Goal: Information Seeking & Learning: Check status

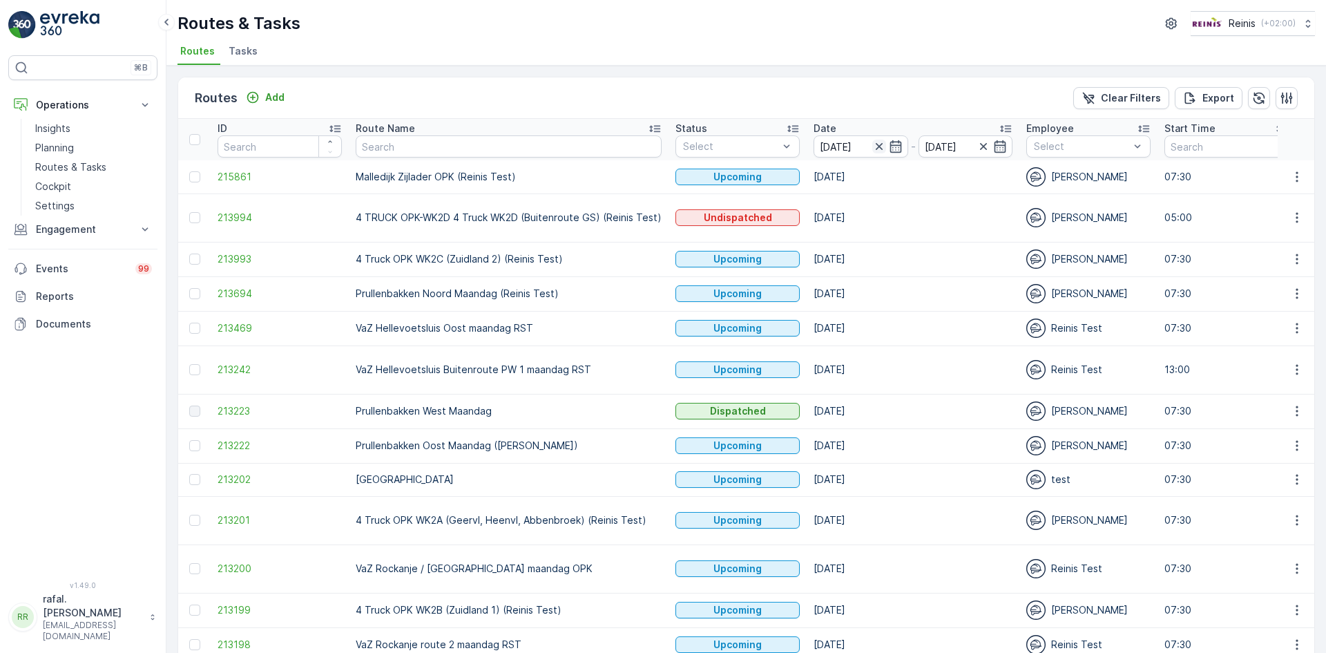
click at [876, 146] on icon "button" at bounding box center [878, 146] width 7 height 7
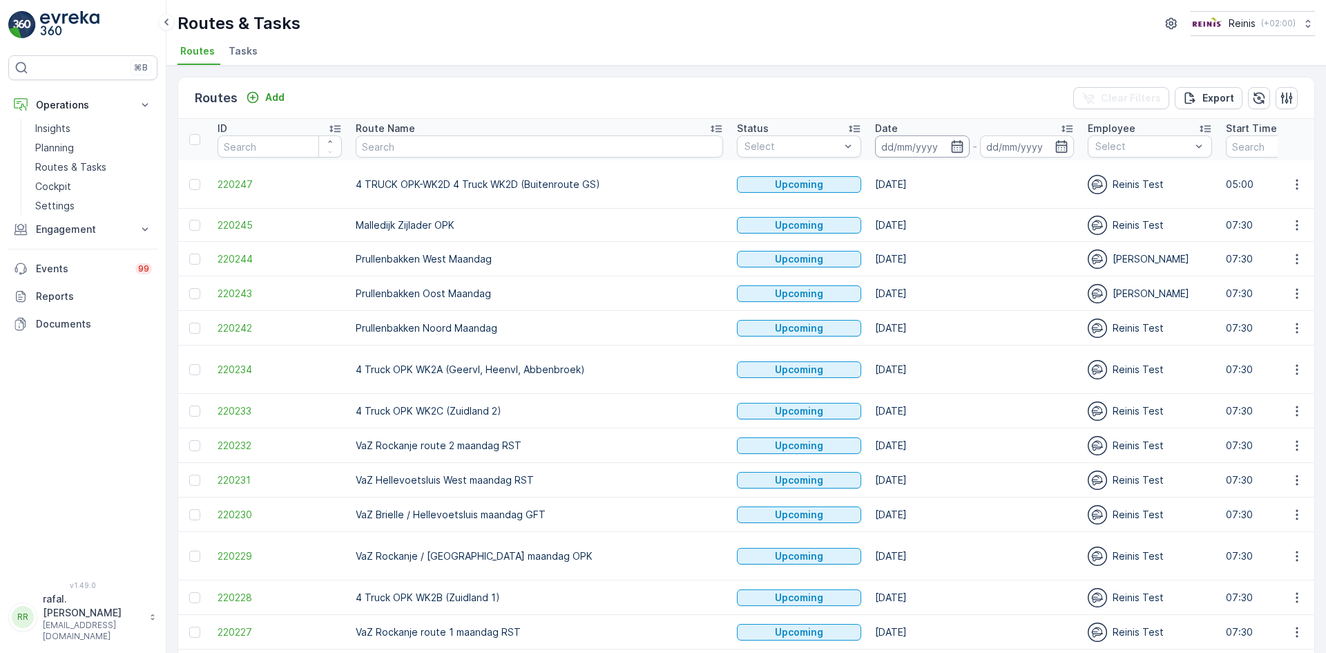
click at [875, 140] on input at bounding box center [922, 146] width 95 height 22
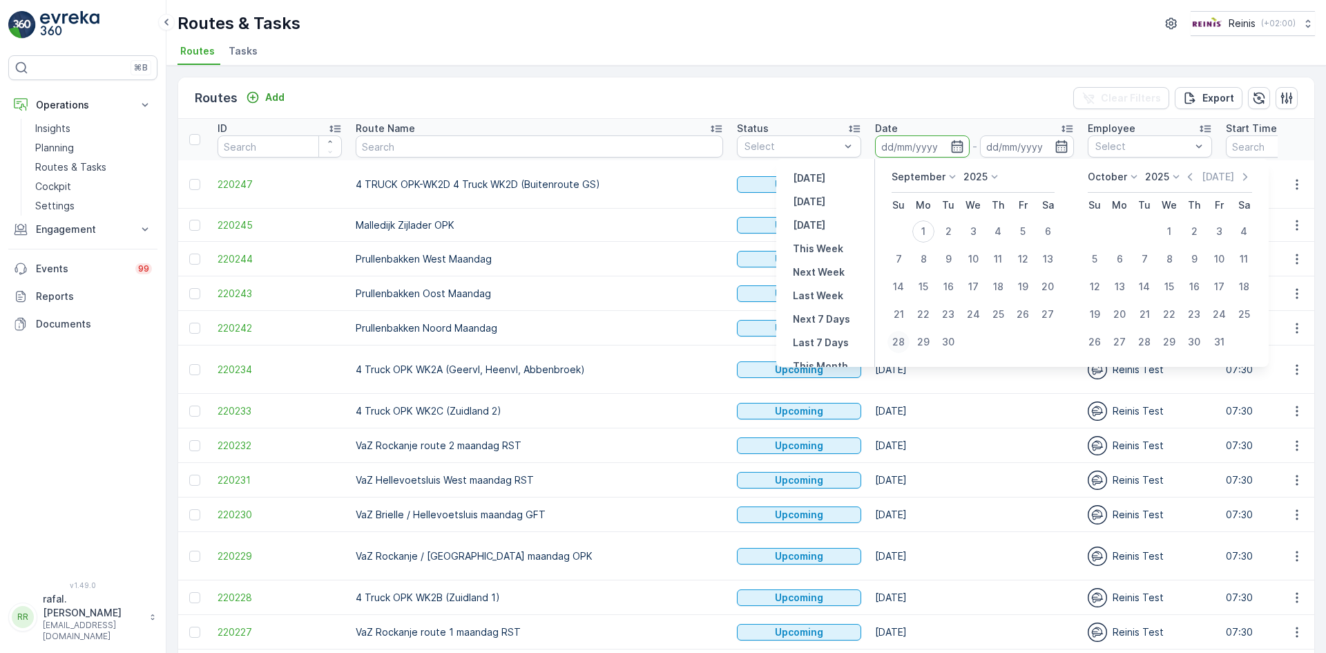
click at [898, 341] on div "28" at bounding box center [898, 342] width 22 height 22
type input "[DATE]"
click at [898, 341] on div "28" at bounding box center [898, 342] width 22 height 22
type input "[DATE]"
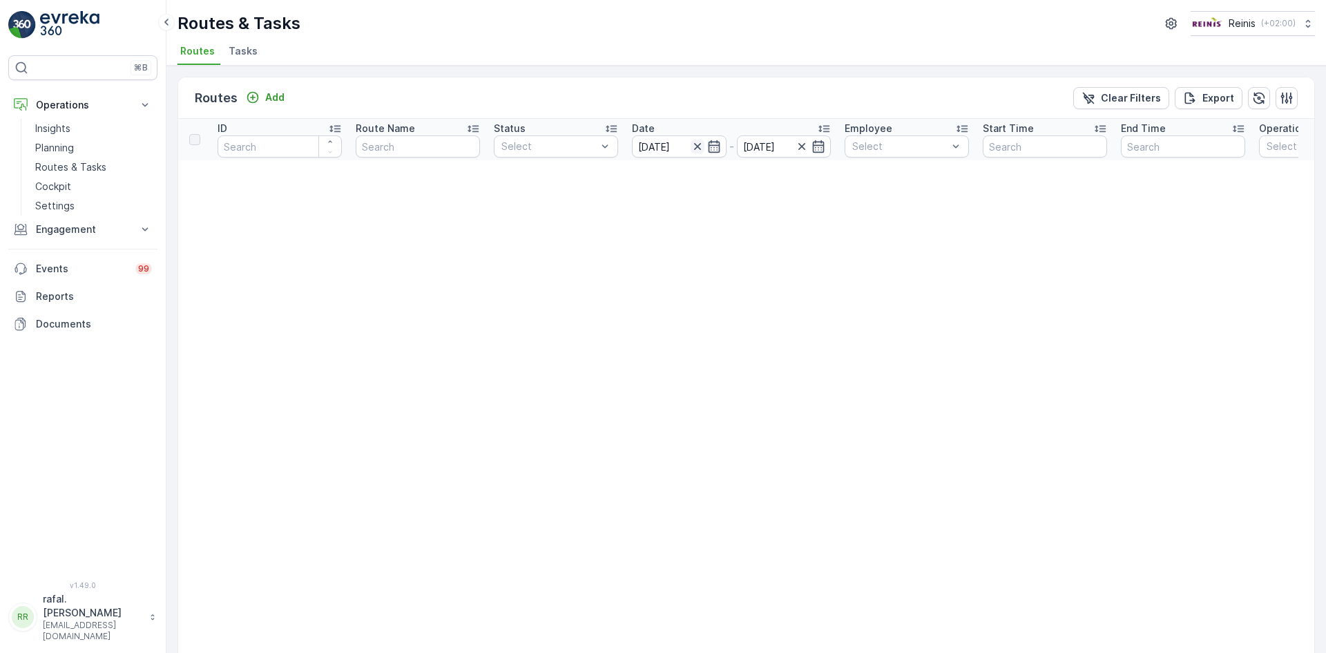
click at [697, 146] on icon "button" at bounding box center [696, 146] width 7 height 7
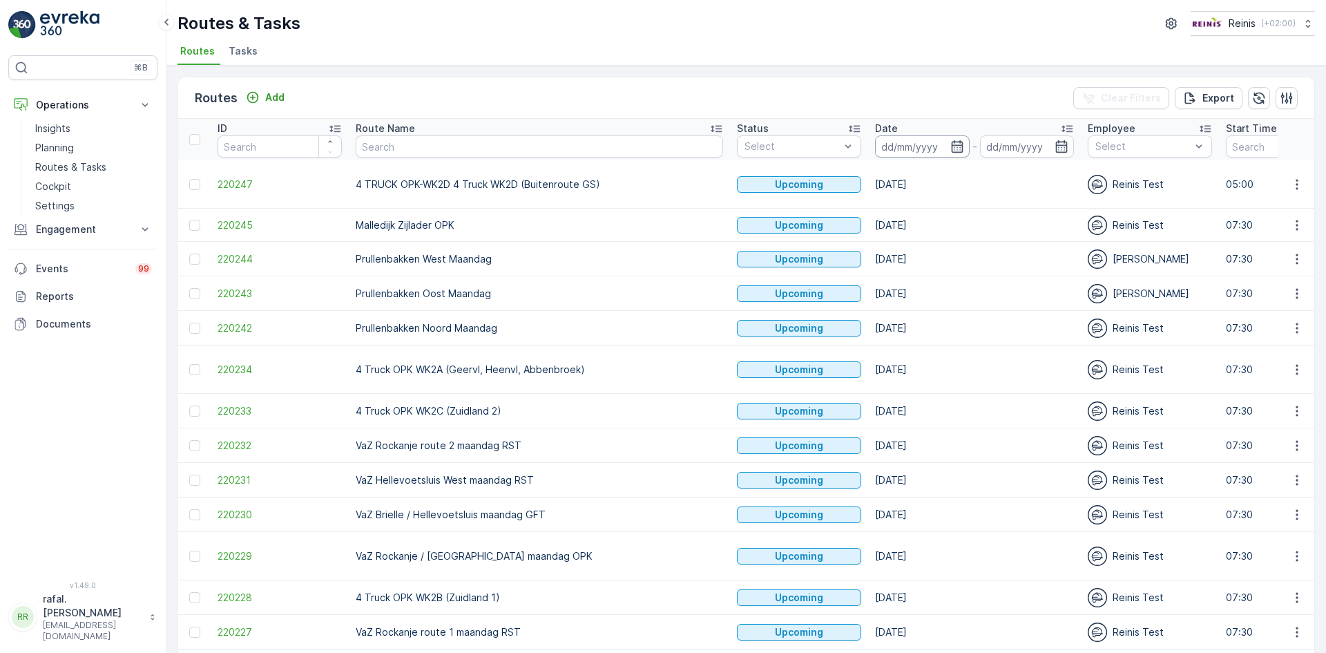
click at [875, 142] on input at bounding box center [922, 146] width 95 height 22
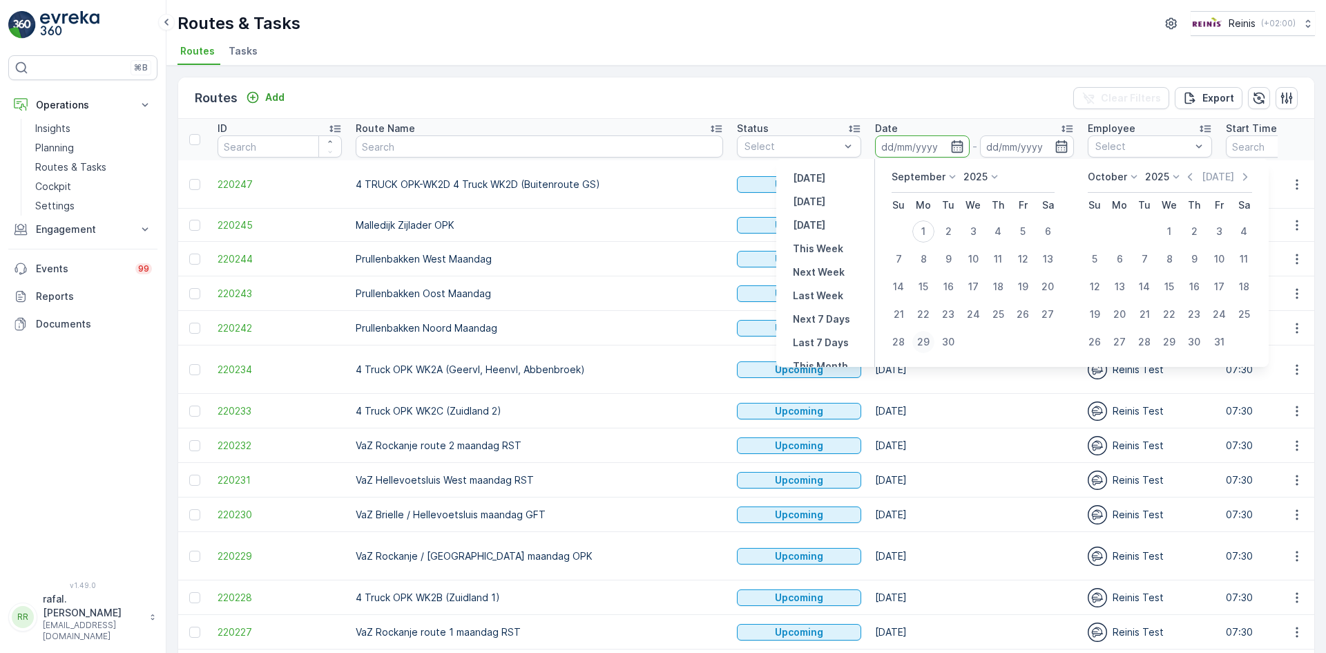
click at [922, 338] on div "29" at bounding box center [923, 342] width 22 height 22
type input "[DATE]"
click at [922, 338] on div "29" at bounding box center [923, 342] width 22 height 22
type input "[DATE]"
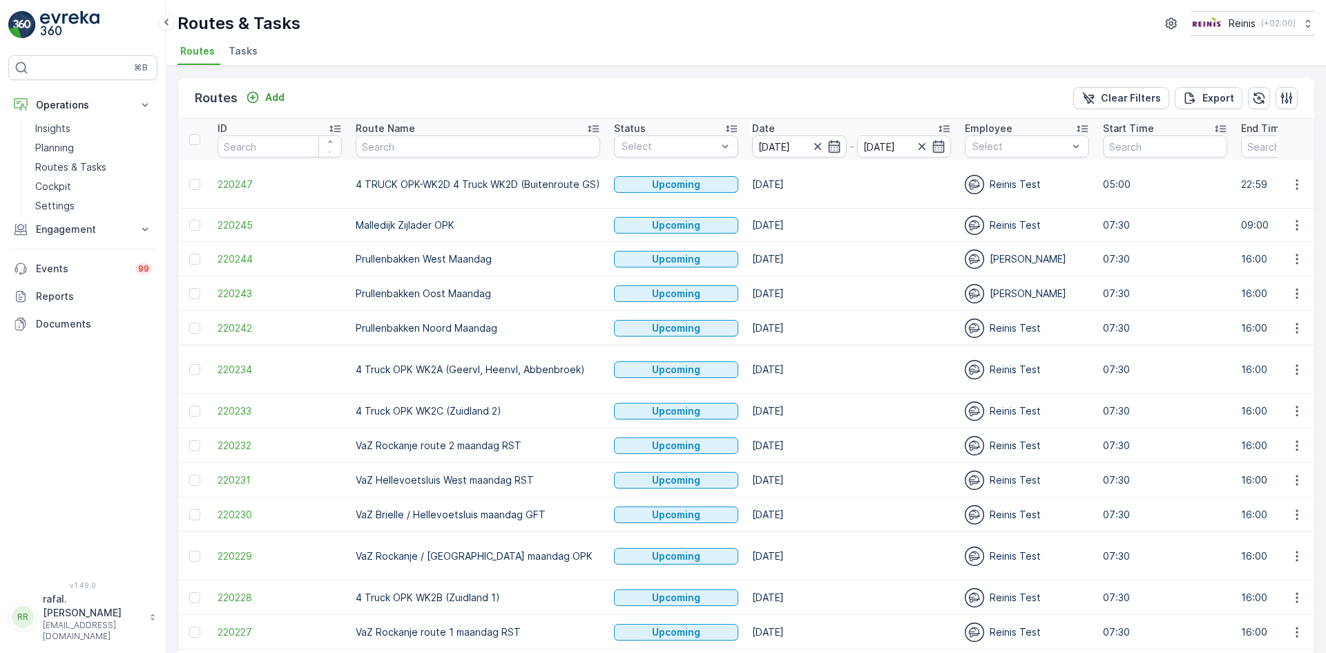
click at [590, 124] on icon at bounding box center [593, 129] width 14 height 14
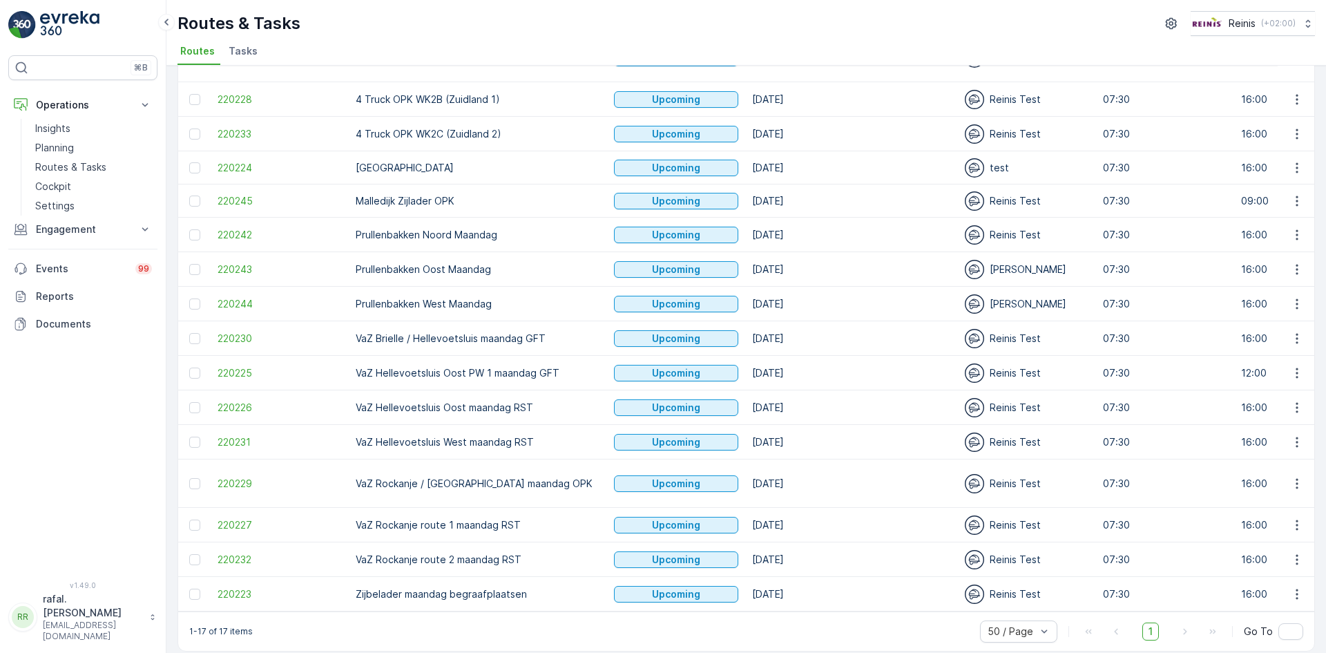
scroll to position [177, 0]
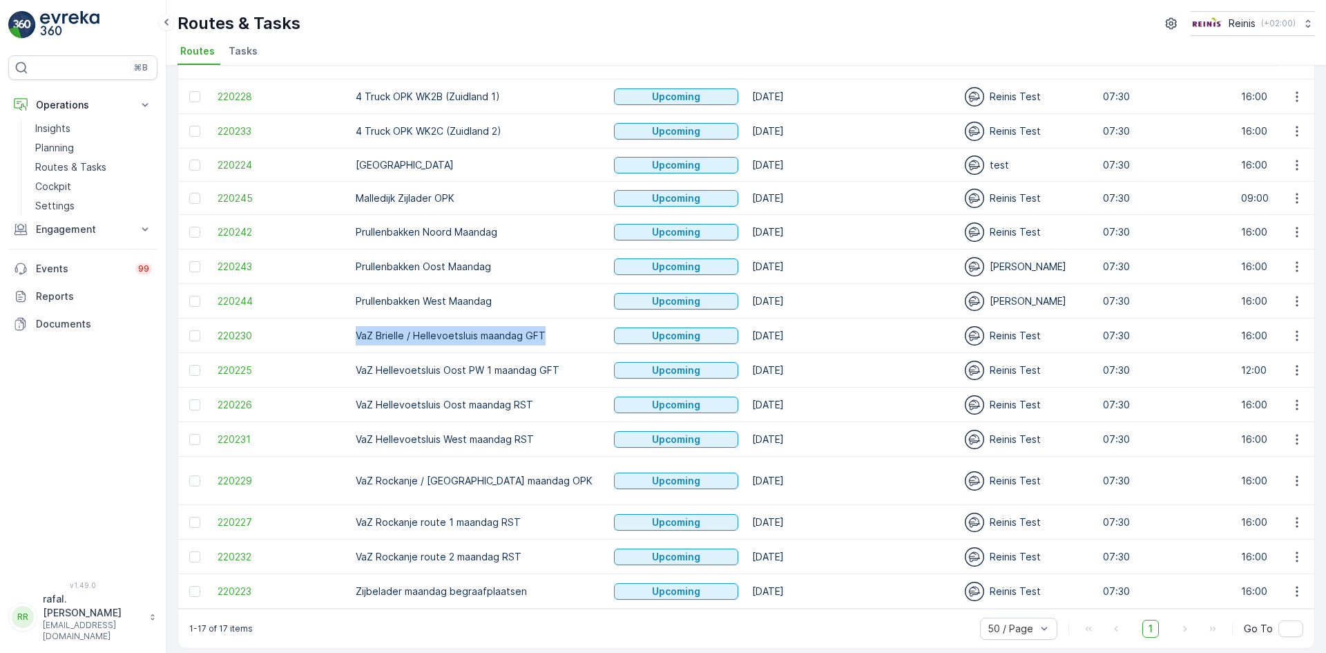
drag, startPoint x: 355, startPoint y: 334, endPoint x: 554, endPoint y: 342, distance: 199.7
click at [554, 342] on td "VaZ Brielle / Hellevoetsluis maandag GFT" at bounding box center [478, 335] width 258 height 35
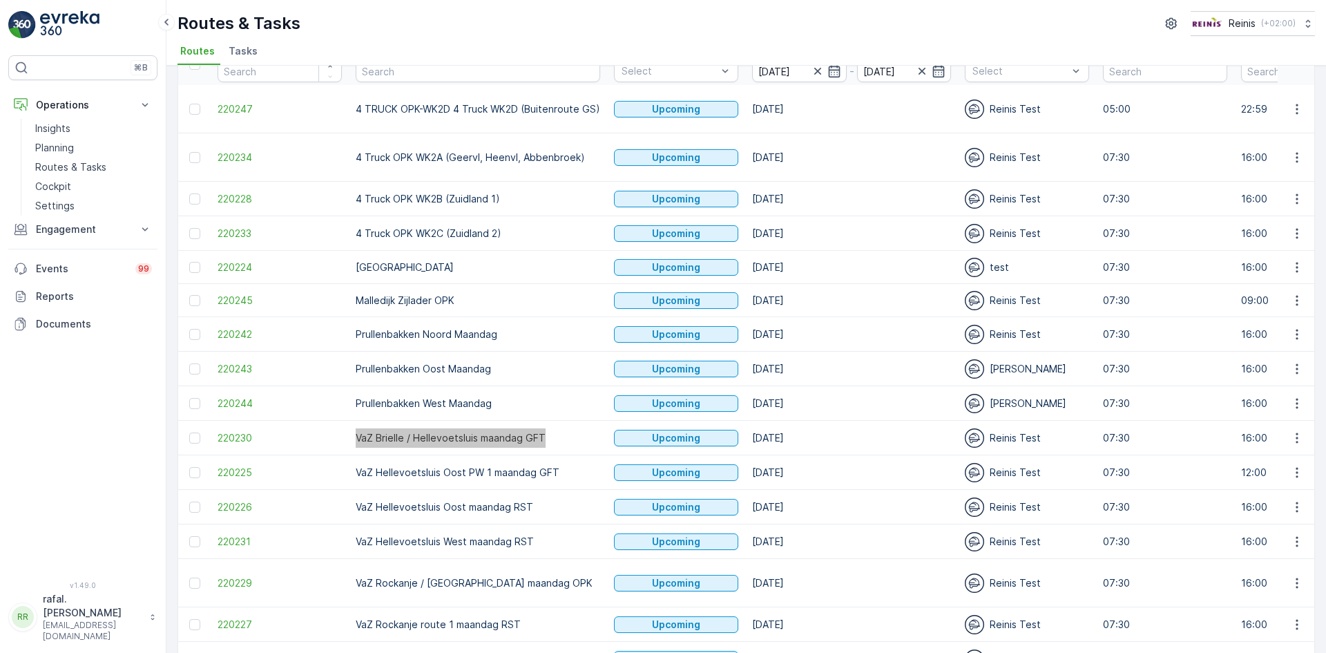
scroll to position [0, 0]
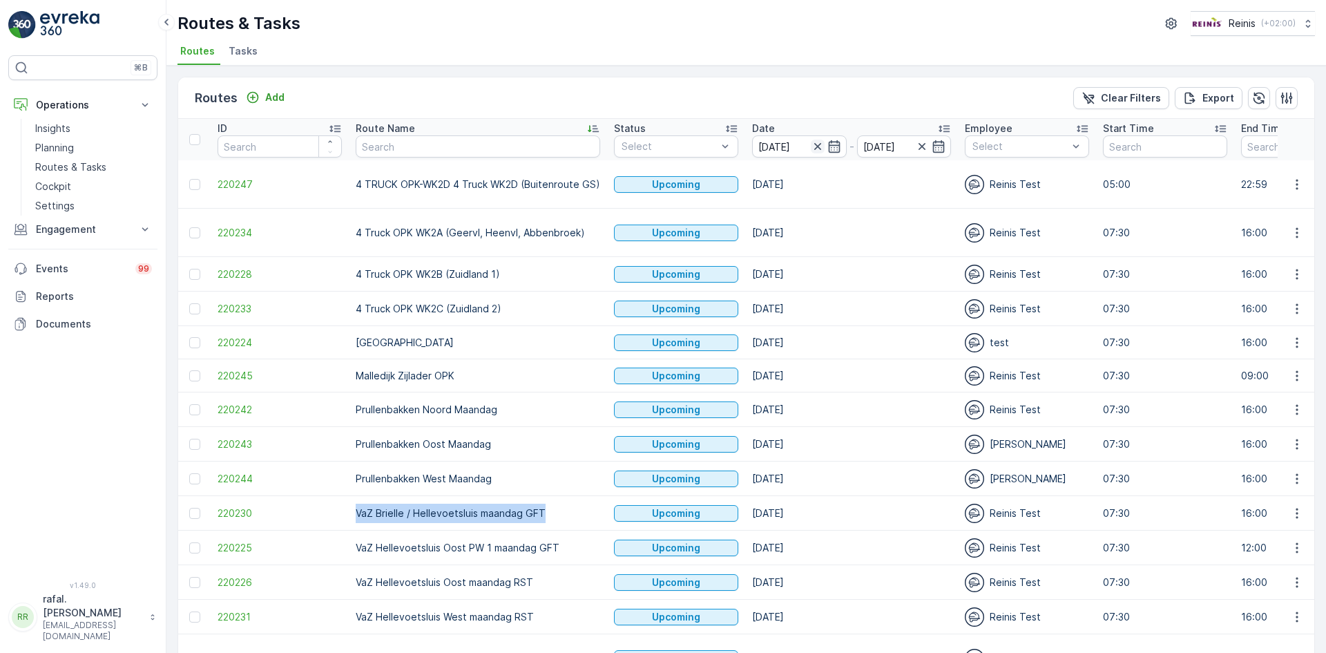
click at [813, 144] on icon "button" at bounding box center [816, 146] width 7 height 7
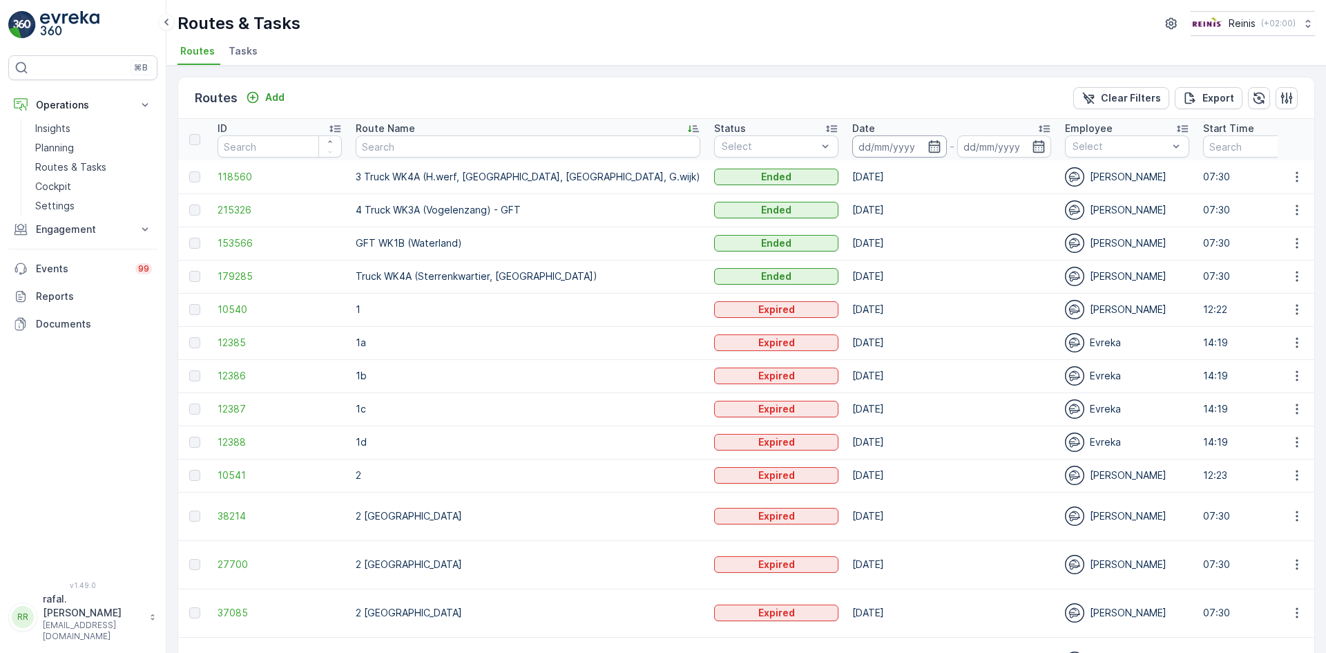
click at [852, 146] on input at bounding box center [899, 146] width 95 height 22
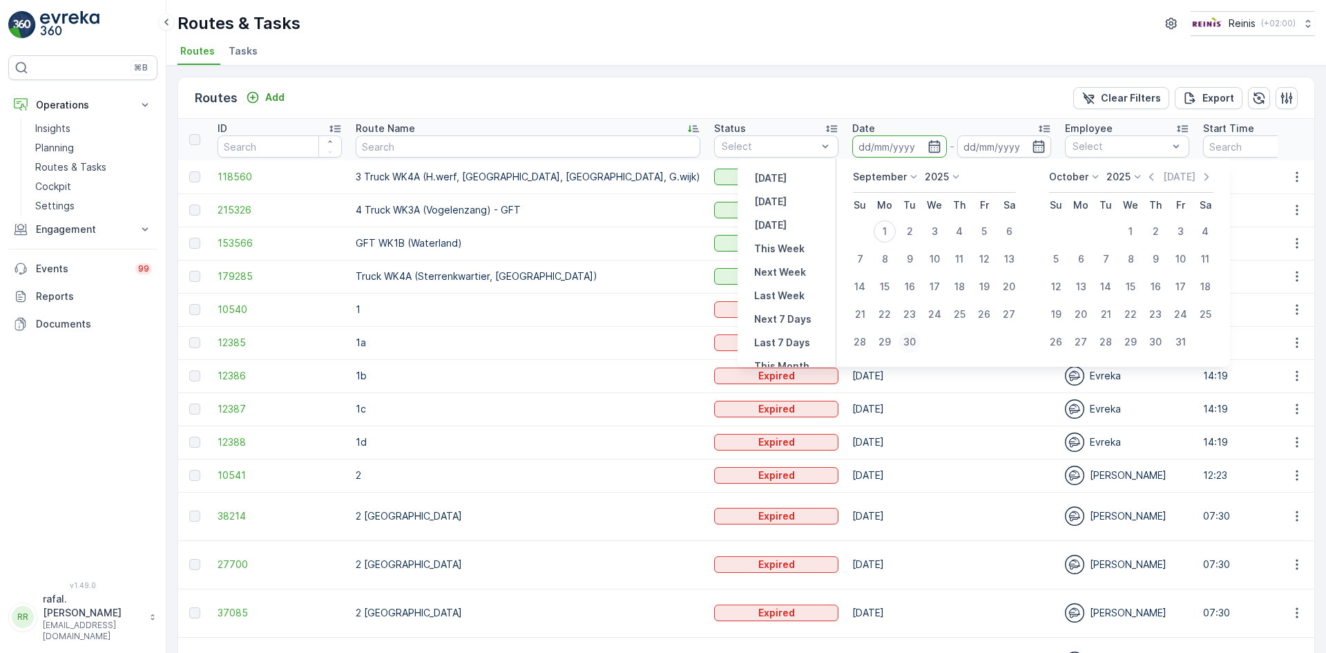
click at [908, 339] on div "30" at bounding box center [909, 342] width 22 height 22
type input "[DATE]"
click at [908, 339] on div "30" at bounding box center [909, 342] width 22 height 22
type input "[DATE]"
